Goal: Connect with others: Connect with other users

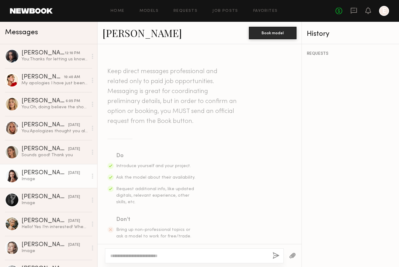
scroll to position [543, 0]
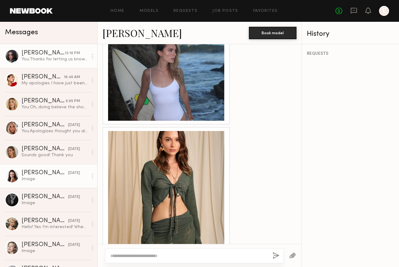
click at [46, 61] on div "You: Thanks for letting us know. We'll make a final talent select by tomorrow A…" at bounding box center [55, 59] width 66 height 6
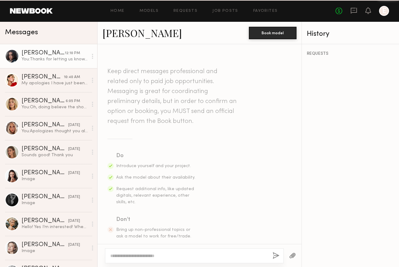
scroll to position [449, 0]
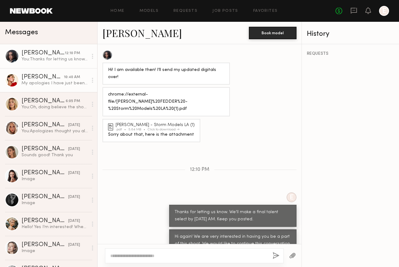
click at [51, 80] on div "My apologies I have just been back to back chasing my tail with work ! I have f…" at bounding box center [55, 83] width 66 height 6
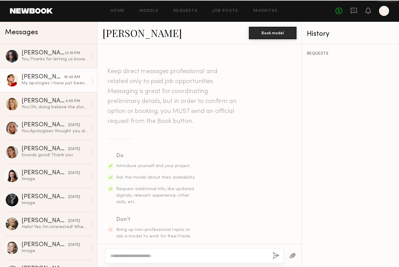
scroll to position [440, 0]
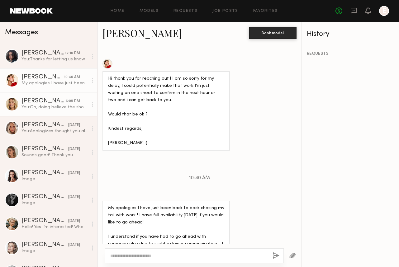
click at [49, 101] on div "[PERSON_NAME]" at bounding box center [44, 101] width 44 height 6
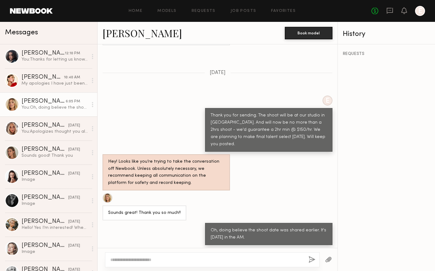
scroll to position [851, 0]
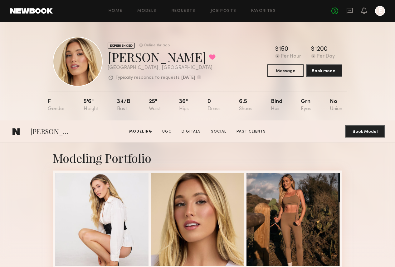
scroll to position [444, 0]
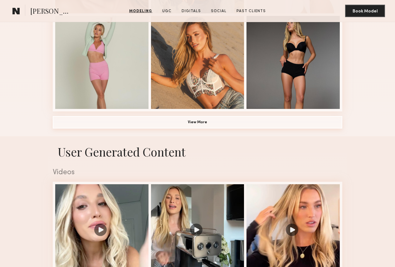
click at [204, 129] on button "View More" at bounding box center [197, 122] width 289 height 12
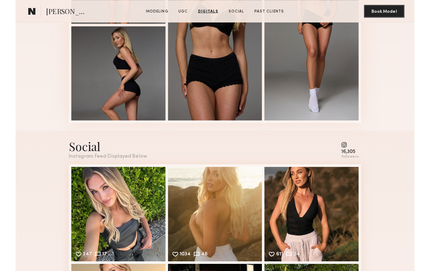
scroll to position [1356, 0]
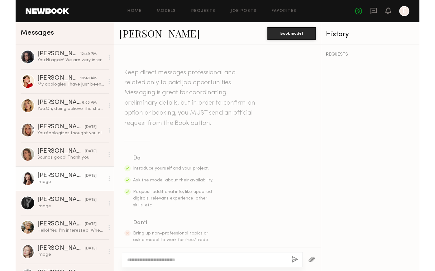
scroll to position [540, 0]
